Goal: Obtain resource: Obtain resource

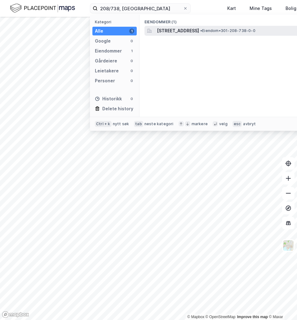
type input "208/738, [GEOGRAPHIC_DATA]"
click at [169, 29] on span "[STREET_ADDRESS]" at bounding box center [178, 30] width 42 height 7
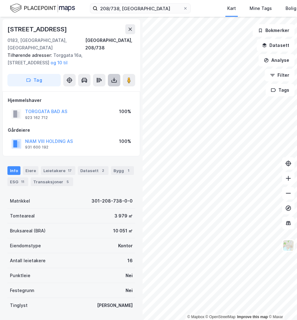
click at [113, 77] on icon at bounding box center [114, 80] width 6 height 6
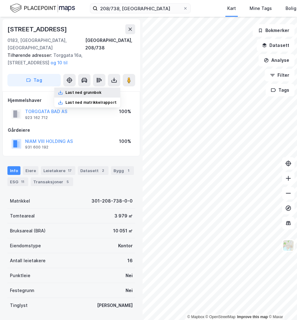
click at [95, 88] on div "Last ned grunnbok" at bounding box center [87, 93] width 66 height 10
